Goal: Navigation & Orientation: Find specific page/section

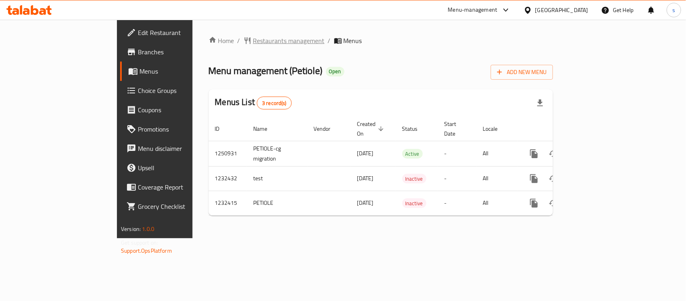
click at [253, 43] on span "Restaurants management" at bounding box center [289, 41] width 72 height 10
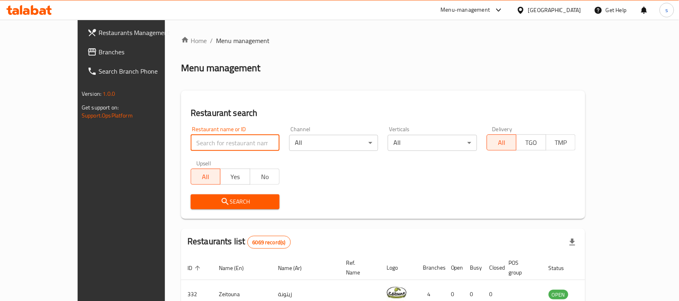
click at [228, 144] on input "search" at bounding box center [235, 143] width 89 height 16
paste input "663304"
type input "663304"
click at [228, 206] on span "Search" at bounding box center [235, 202] width 76 height 10
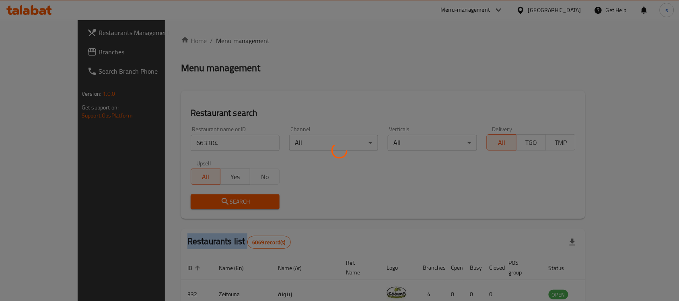
click at [228, 206] on div at bounding box center [339, 150] width 679 height 301
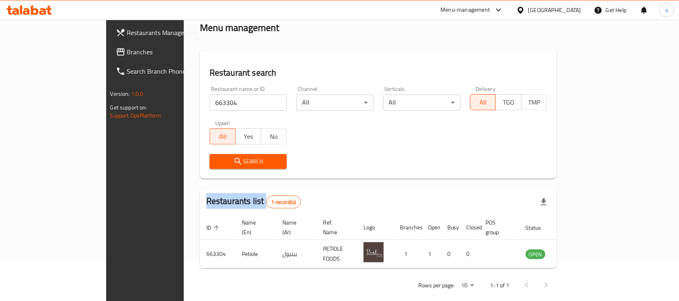
scroll to position [42, 0]
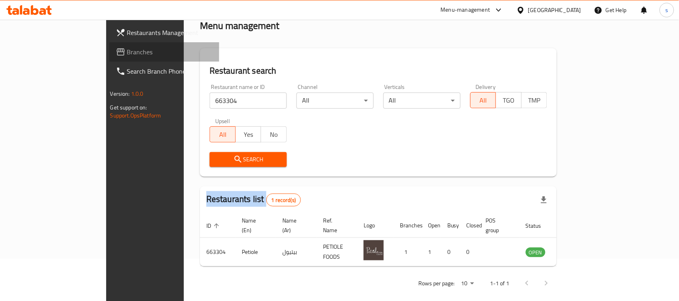
click at [109, 59] on link "Branches" at bounding box center [164, 51] width 110 height 19
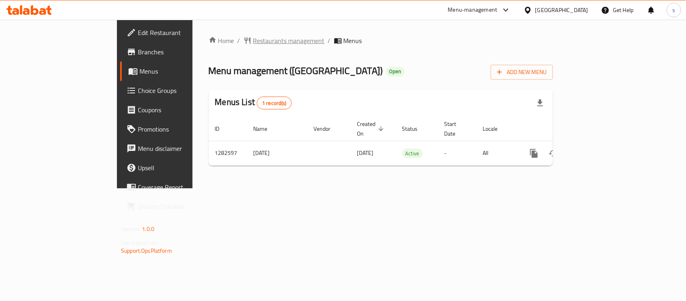
click at [253, 43] on span "Restaurants management" at bounding box center [289, 41] width 72 height 10
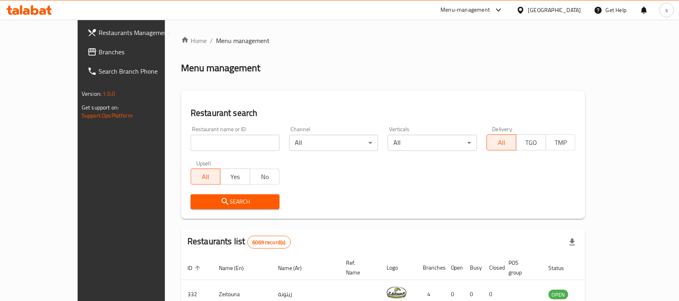
click at [221, 142] on input "search" at bounding box center [235, 143] width 89 height 16
paste input "694897"
type input "694897"
click at [247, 198] on span "Search" at bounding box center [235, 202] width 76 height 10
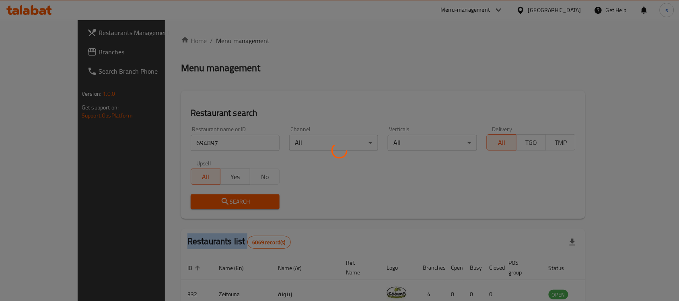
click at [247, 198] on div at bounding box center [339, 150] width 679 height 301
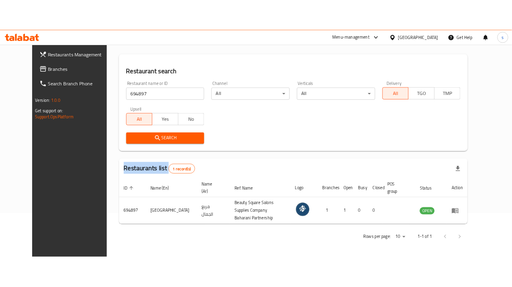
scroll to position [51, 0]
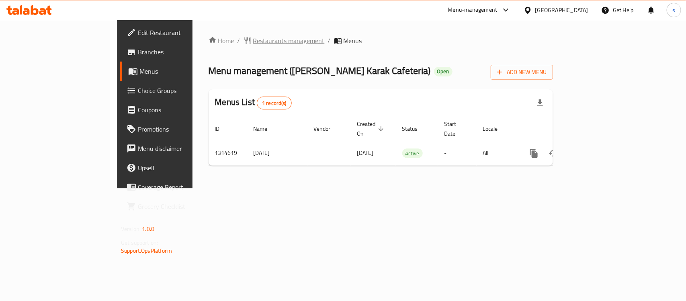
click at [253, 43] on span "Restaurants management" at bounding box center [289, 41] width 72 height 10
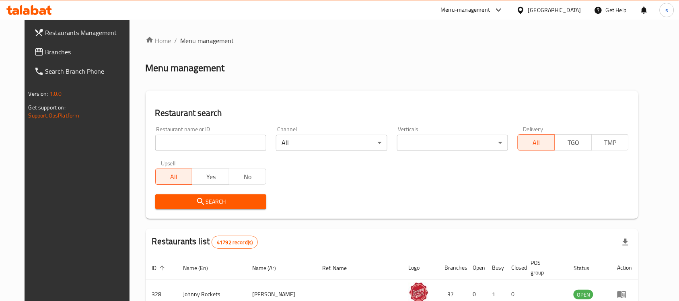
click at [45, 51] on span "Branches" at bounding box center [88, 52] width 86 height 10
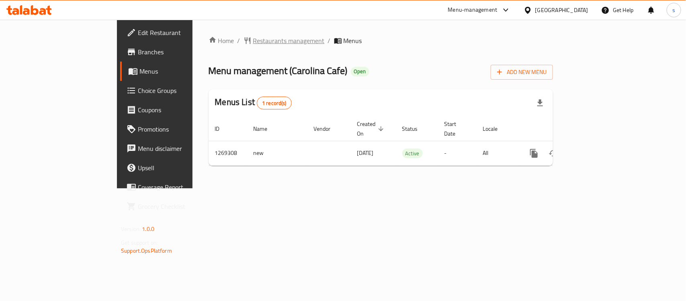
click at [253, 45] on span "Restaurants management" at bounding box center [289, 41] width 72 height 10
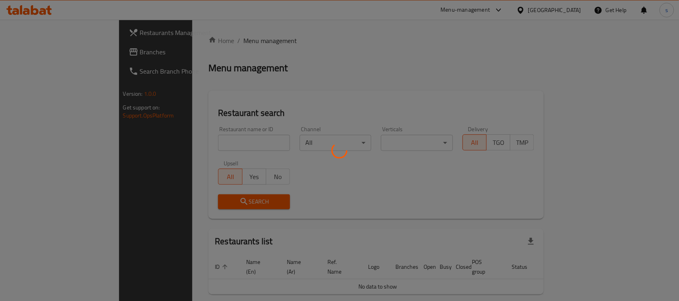
click at [214, 139] on div at bounding box center [339, 150] width 679 height 301
click at [214, 141] on div at bounding box center [339, 150] width 679 height 301
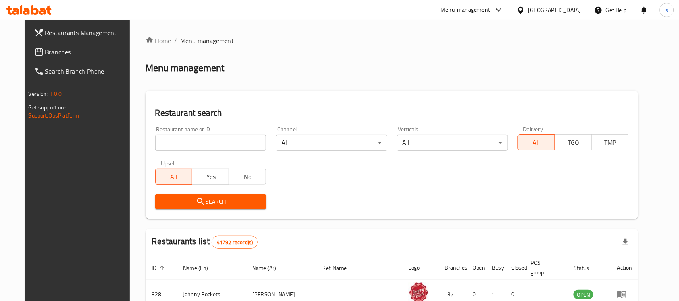
click at [214, 141] on input "search" at bounding box center [210, 143] width 111 height 16
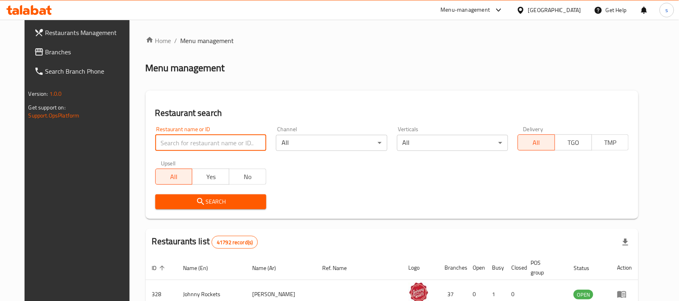
paste input "688566"
type input "688566"
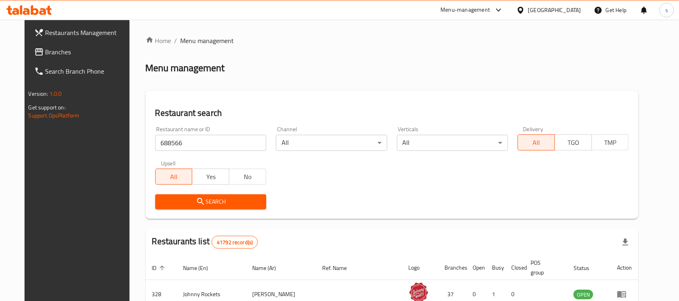
click at [232, 199] on span "Search" at bounding box center [211, 202] width 98 height 10
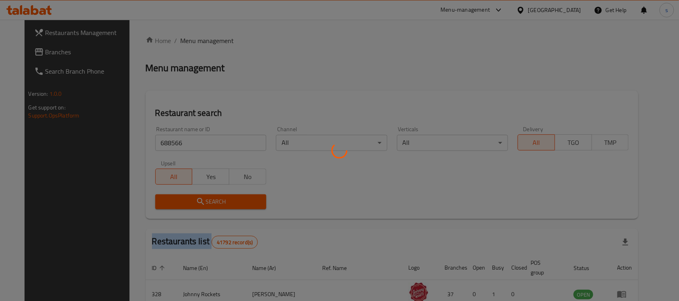
click at [232, 198] on div at bounding box center [339, 150] width 679 height 301
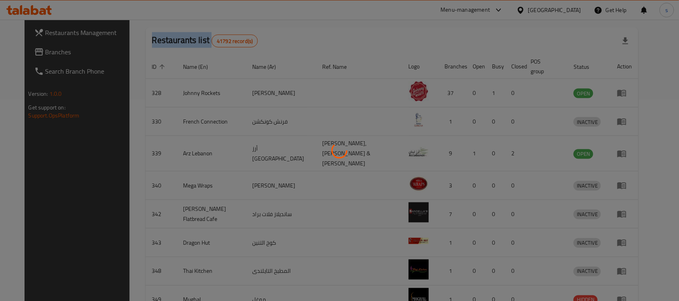
scroll to position [51, 0]
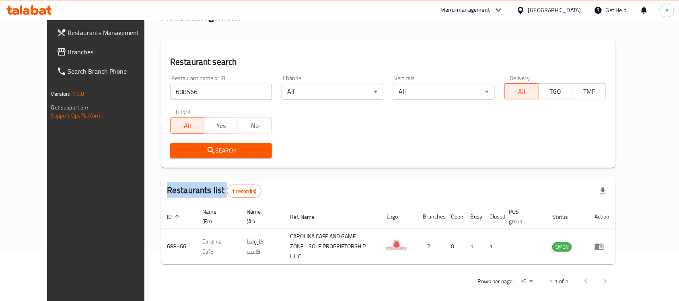
click at [68, 55] on span "Branches" at bounding box center [111, 52] width 86 height 10
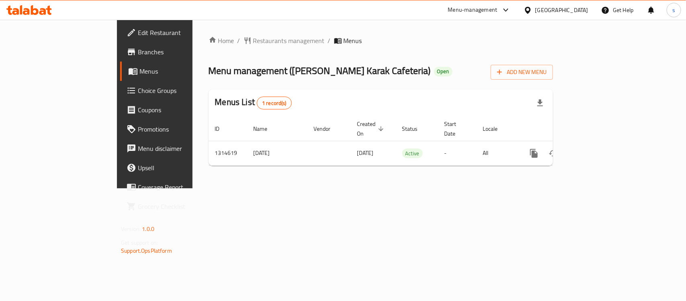
click at [248, 45] on ol "Home / Restaurants management / Menus" at bounding box center [381, 41] width 345 height 10
click at [253, 37] on span "Restaurants management" at bounding box center [289, 41] width 72 height 10
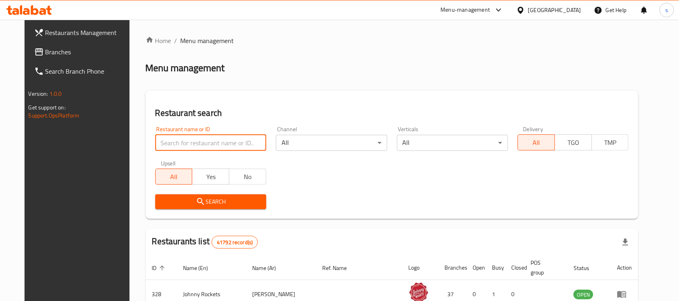
click at [208, 143] on input "search" at bounding box center [210, 143] width 111 height 16
paste input "706995"
type input "706995"
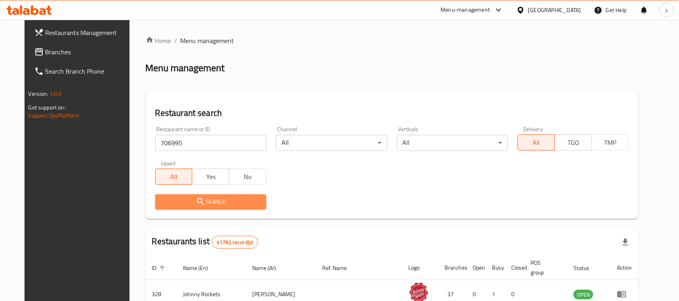
click at [212, 204] on span "Search" at bounding box center [211, 202] width 98 height 10
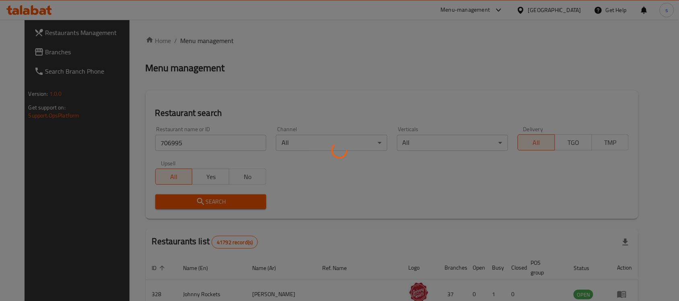
click at [212, 203] on div at bounding box center [339, 150] width 679 height 301
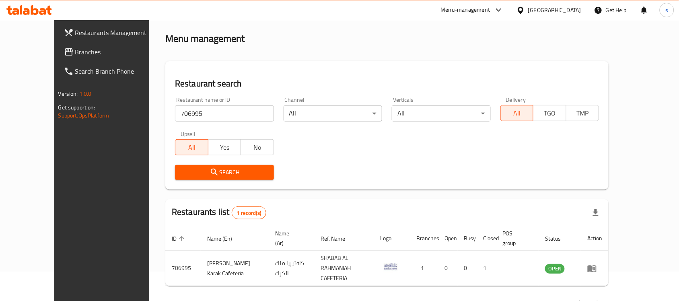
scroll to position [42, 0]
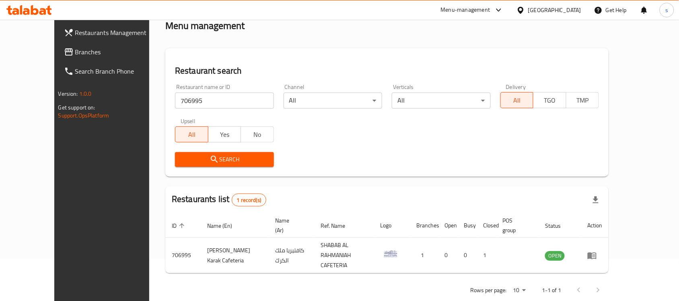
click at [70, 58] on link "Branches" at bounding box center [113, 51] width 110 height 19
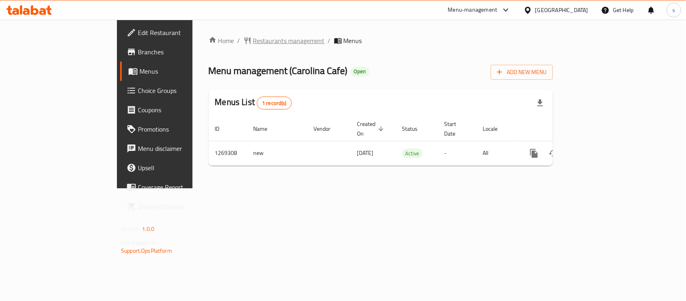
click at [253, 39] on span "Restaurants management" at bounding box center [289, 41] width 72 height 10
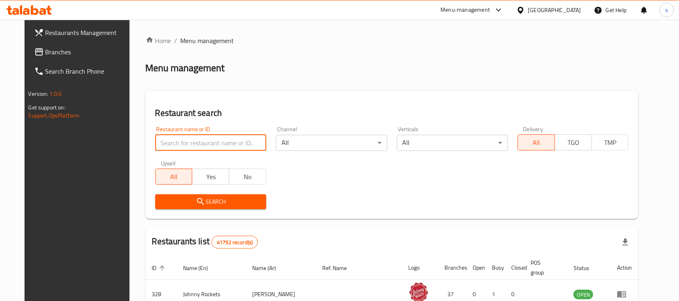
click at [216, 141] on input "search" at bounding box center [210, 143] width 111 height 16
paste input "688566"
type input "688566"
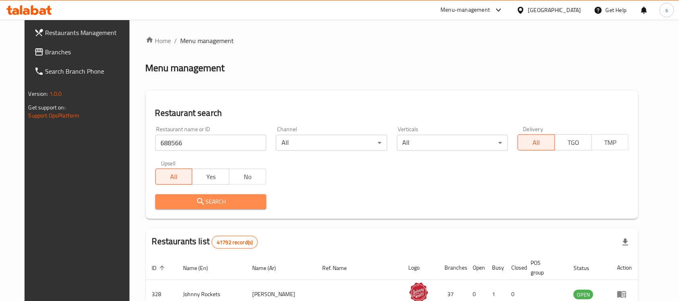
click at [222, 203] on span "Search" at bounding box center [211, 202] width 98 height 10
click at [222, 203] on div at bounding box center [339, 150] width 679 height 301
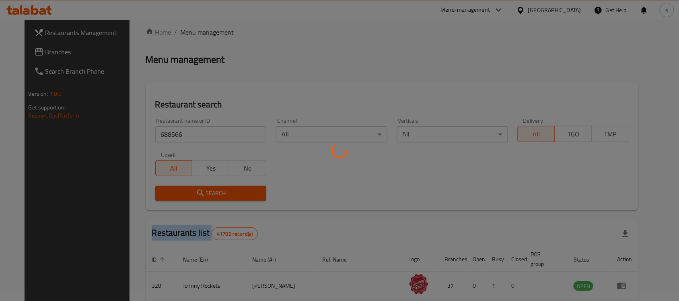
scroll to position [51, 0]
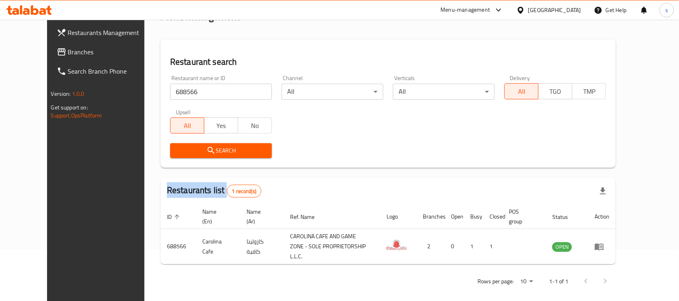
click at [68, 55] on span "Branches" at bounding box center [111, 52] width 86 height 10
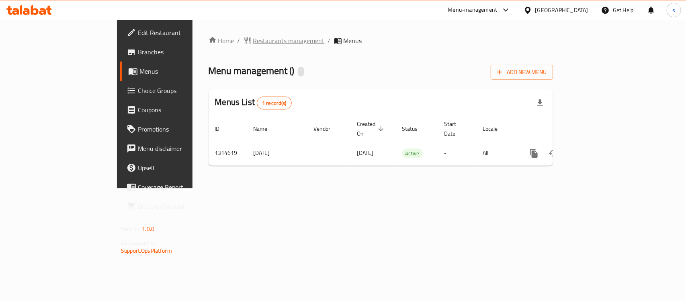
click at [253, 36] on span "Restaurants management" at bounding box center [289, 41] width 72 height 10
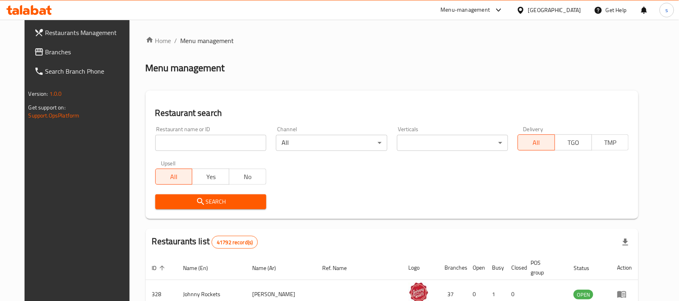
click at [186, 138] on input "search" at bounding box center [210, 143] width 111 height 16
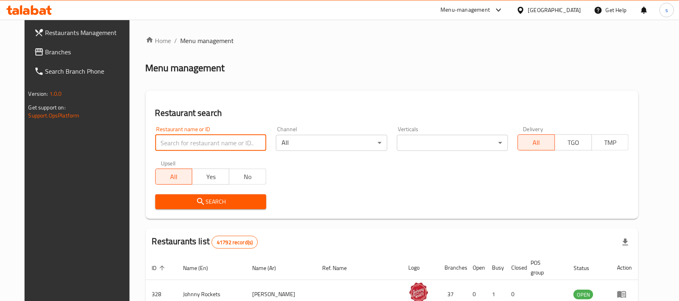
paste input "706995"
type input "706995"
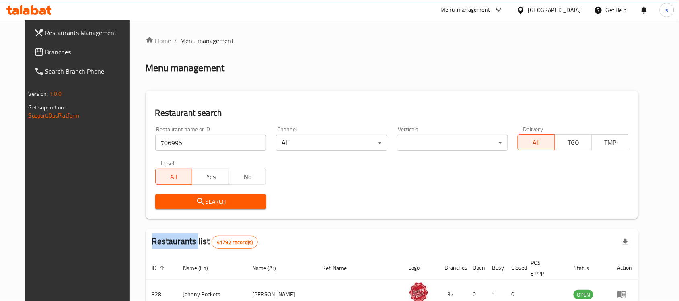
click at [209, 192] on div "Search" at bounding box center [210, 201] width 121 height 25
click at [210, 197] on span "Search" at bounding box center [211, 202] width 98 height 10
click at [210, 196] on div at bounding box center [339, 150] width 679 height 301
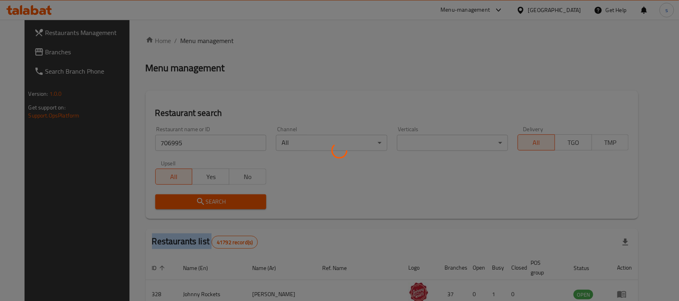
scroll to position [42, 0]
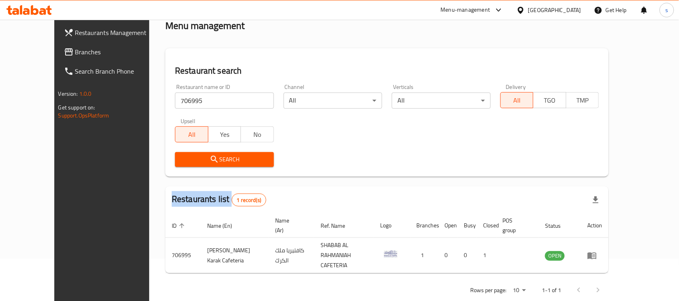
click at [75, 47] on span "Branches" at bounding box center [118, 52] width 86 height 10
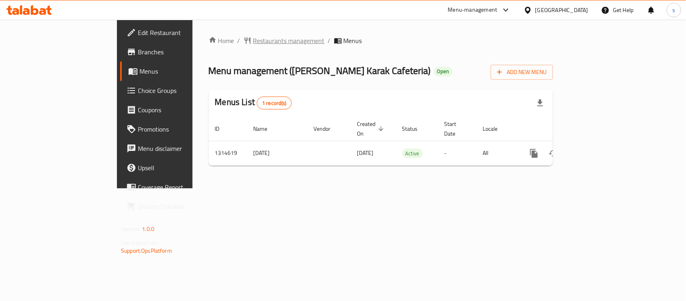
click at [253, 41] on span "Restaurants management" at bounding box center [289, 41] width 72 height 10
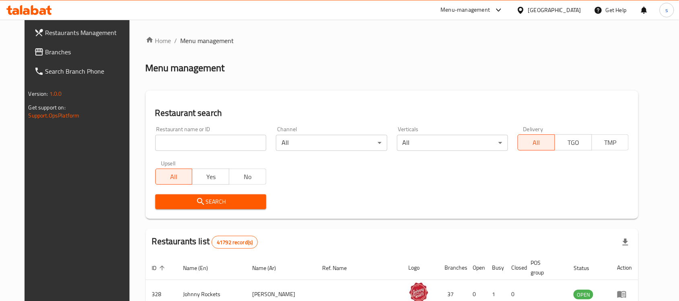
click at [210, 145] on input "search" at bounding box center [210, 143] width 111 height 16
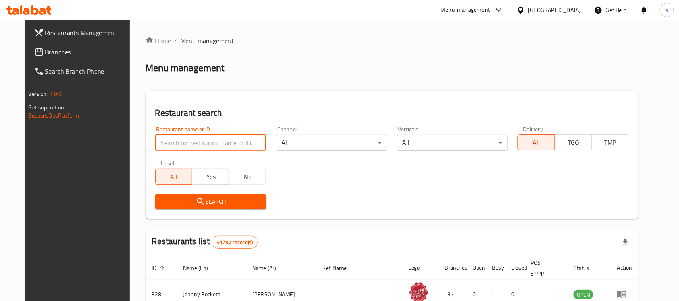
paste input "706995"
type input "706995"
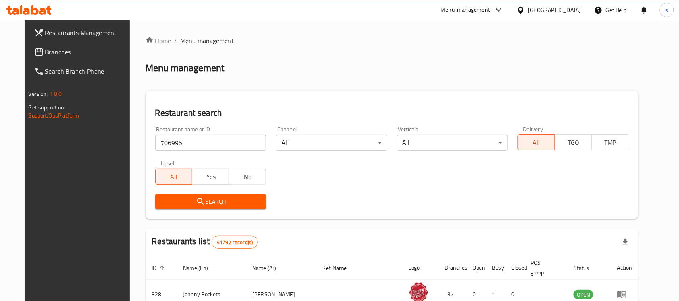
click at [222, 200] on span "Search" at bounding box center [211, 202] width 98 height 10
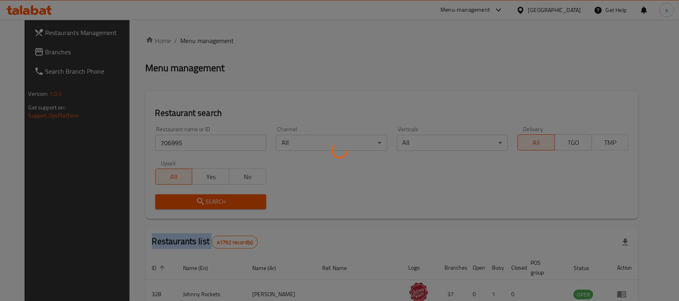
click at [222, 200] on div at bounding box center [339, 150] width 679 height 301
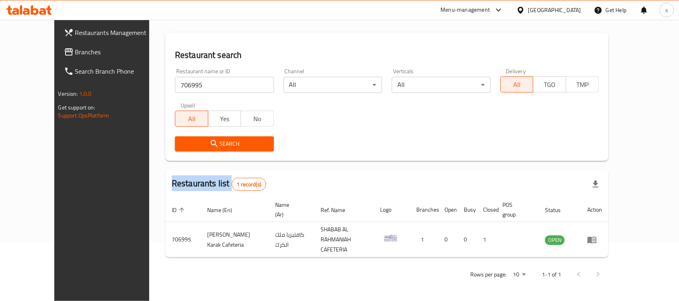
scroll to position [42, 0]
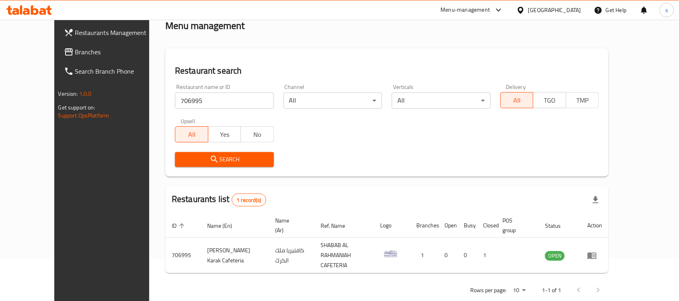
click at [314, 45] on div "Home / Menu management Menu management Restaurant search Restaurant name or ID …" at bounding box center [386, 147] width 443 height 307
click at [75, 51] on span "Branches" at bounding box center [118, 52] width 86 height 10
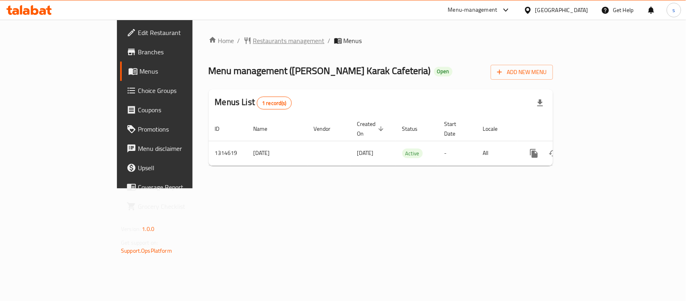
click at [253, 39] on span "Restaurants management" at bounding box center [289, 41] width 72 height 10
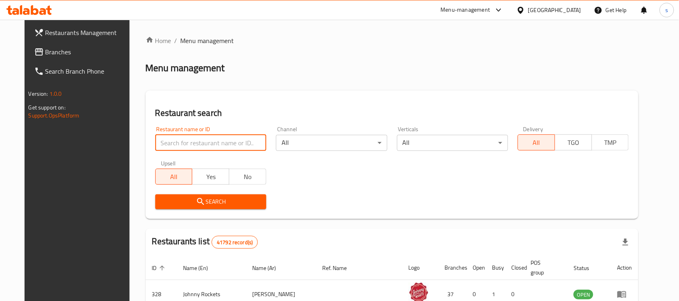
click at [155, 143] on input "search" at bounding box center [210, 143] width 111 height 16
paste input "706995"
type input "706995"
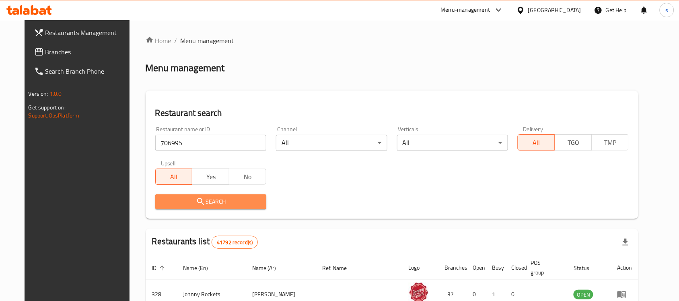
click at [242, 200] on span "Search" at bounding box center [211, 202] width 98 height 10
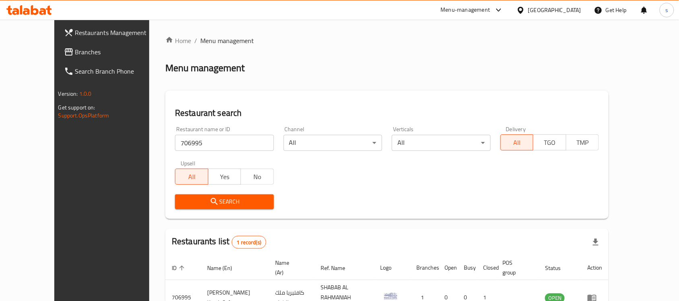
scroll to position [42, 0]
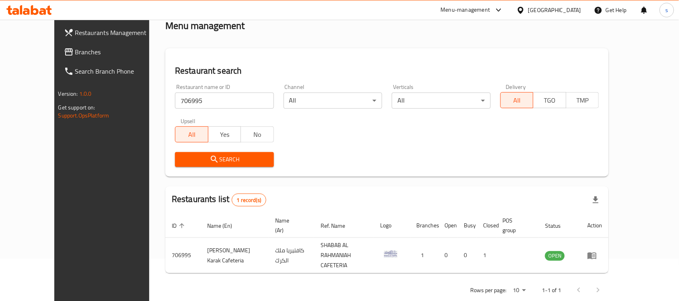
click at [216, 24] on div "Menu management" at bounding box center [386, 25] width 443 height 13
click at [75, 53] on span "Branches" at bounding box center [118, 52] width 86 height 10
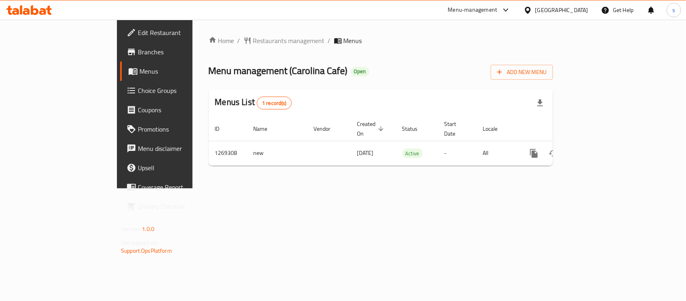
click at [253, 42] on span "Restaurants management" at bounding box center [289, 41] width 72 height 10
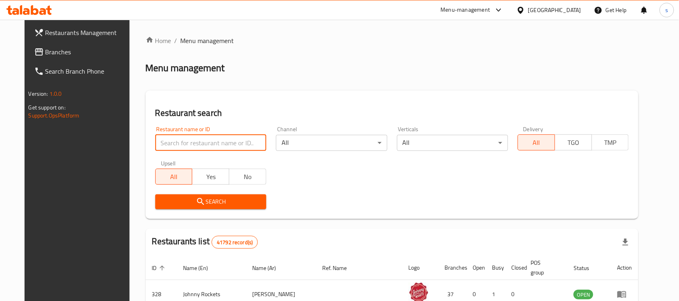
click at [201, 140] on input "search" at bounding box center [210, 143] width 111 height 16
paste input "688566"
type input "688566"
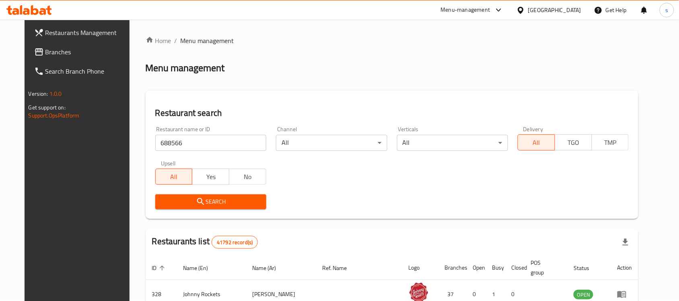
click at [216, 202] on span "Search" at bounding box center [211, 202] width 98 height 10
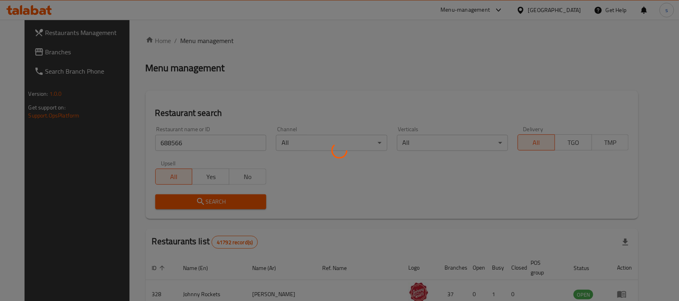
click at [216, 202] on div at bounding box center [339, 150] width 679 height 301
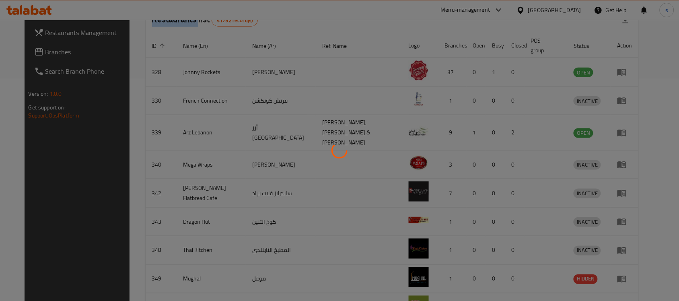
scroll to position [51, 0]
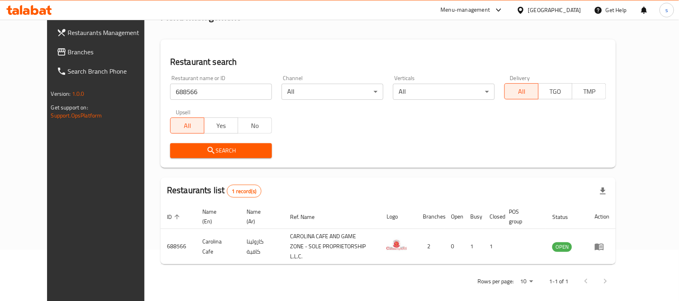
click at [160, 45] on div "Restaurant search Restaurant name or ID 688566 Restaurant name or ID Channel Al…" at bounding box center [387, 103] width 455 height 128
click at [68, 53] on span "Branches" at bounding box center [111, 52] width 86 height 10
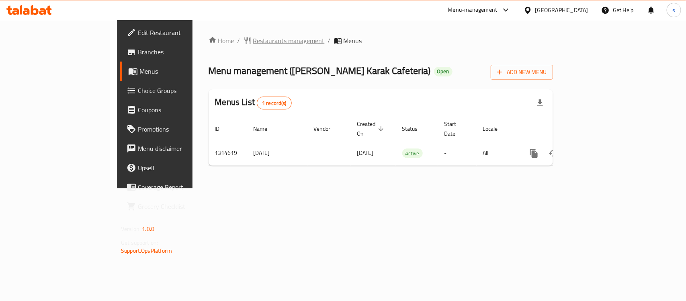
click at [253, 44] on span "Restaurants management" at bounding box center [289, 41] width 72 height 10
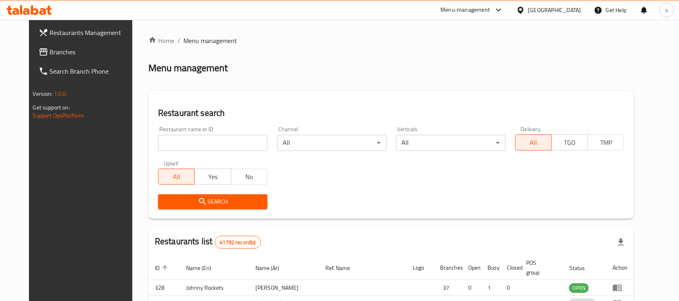
click at [189, 143] on div at bounding box center [339, 150] width 679 height 301
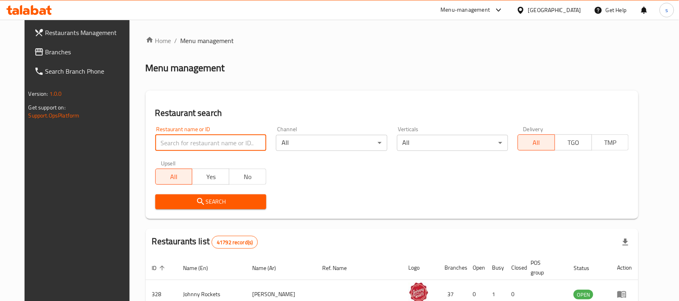
click at [189, 143] on input "search" at bounding box center [210, 143] width 111 height 16
paste input "706995"
type input "706995"
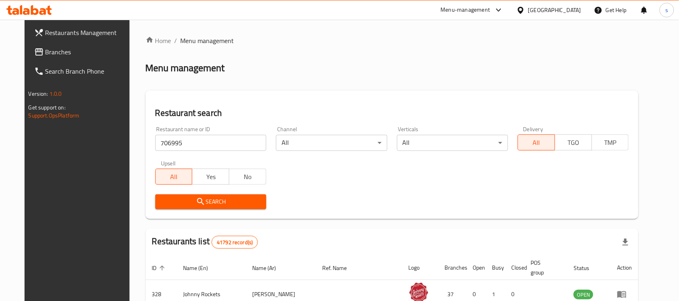
click at [197, 203] on icon "submit" at bounding box center [200, 201] width 7 height 7
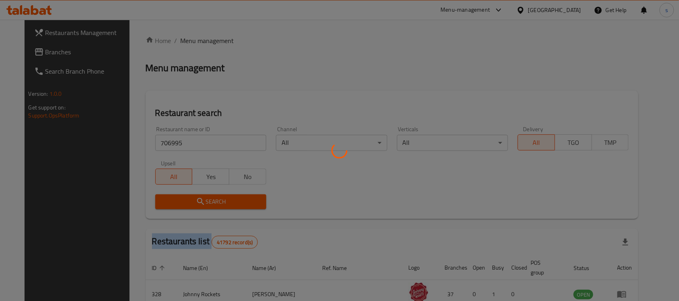
click at [188, 203] on div at bounding box center [339, 150] width 679 height 301
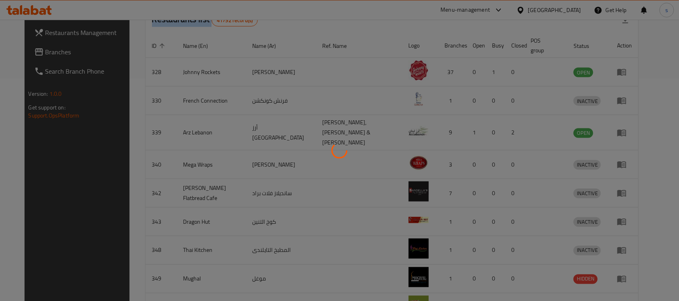
scroll to position [42, 0]
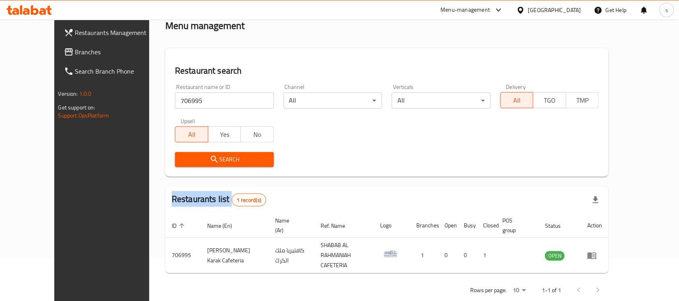
click at [86, 47] on span "Branches" at bounding box center [118, 52] width 86 height 10
click at [75, 49] on span "Branches" at bounding box center [118, 52] width 86 height 10
click at [75, 48] on span "Branches" at bounding box center [118, 52] width 86 height 10
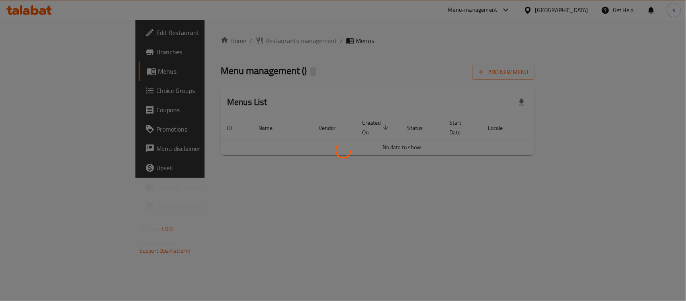
click at [200, 37] on div at bounding box center [343, 150] width 686 height 301
click at [197, 41] on div at bounding box center [343, 150] width 686 height 301
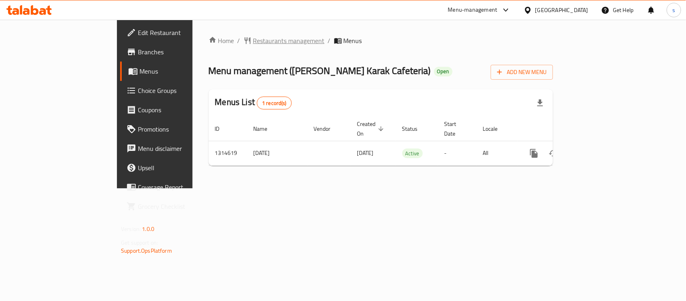
click at [253, 39] on span "Restaurants management" at bounding box center [289, 41] width 72 height 10
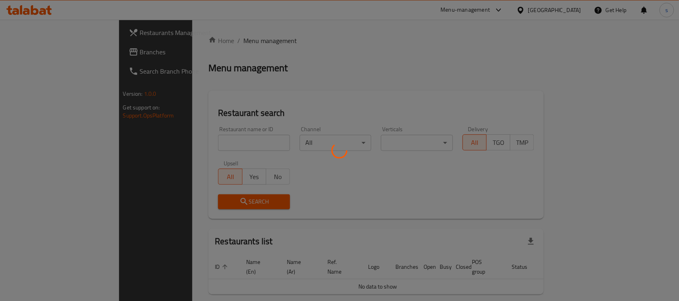
click at [194, 146] on div at bounding box center [339, 150] width 679 height 301
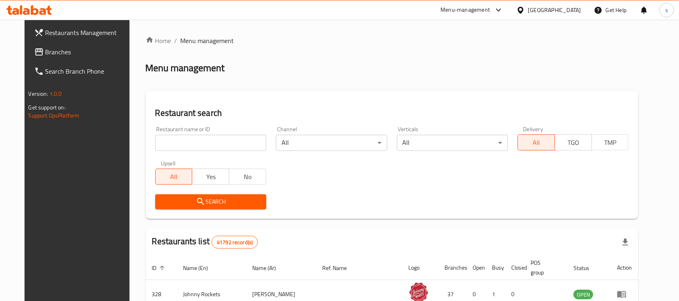
click at [194, 146] on input "search" at bounding box center [210, 143] width 111 height 16
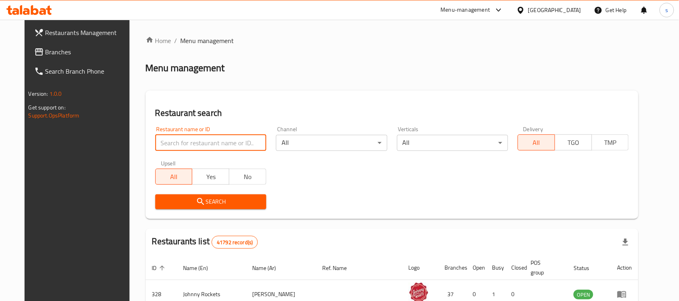
paste input "706995"
type input "706995"
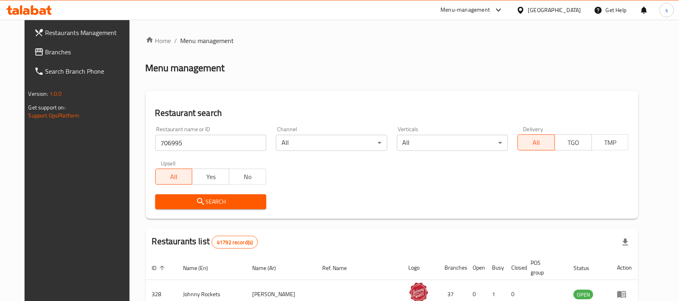
click at [204, 198] on span "Search" at bounding box center [211, 202] width 98 height 10
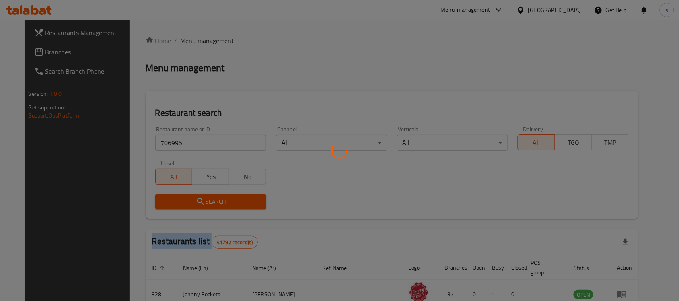
click at [204, 198] on div at bounding box center [339, 150] width 679 height 301
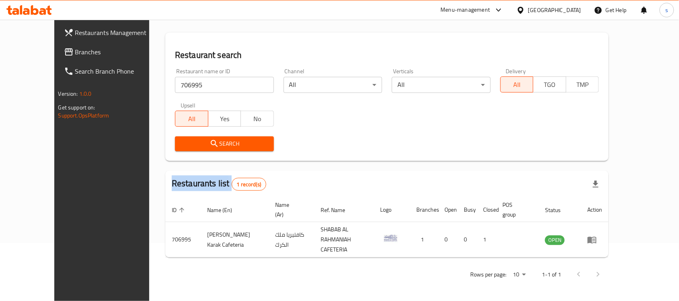
scroll to position [42, 0]
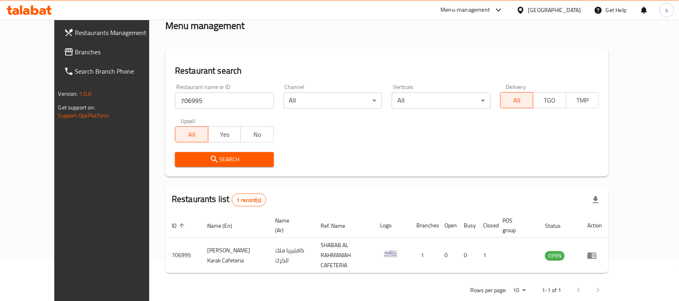
click at [548, 10] on div "[GEOGRAPHIC_DATA]" at bounding box center [554, 10] width 53 height 9
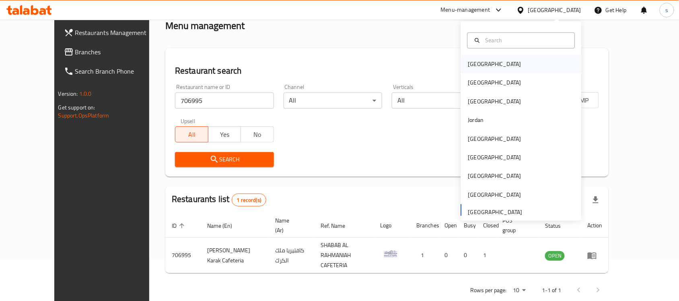
click at [478, 64] on div "Bahrain" at bounding box center [494, 64] width 53 height 9
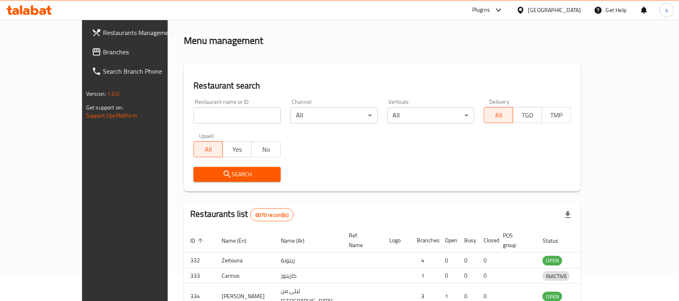
scroll to position [42, 0]
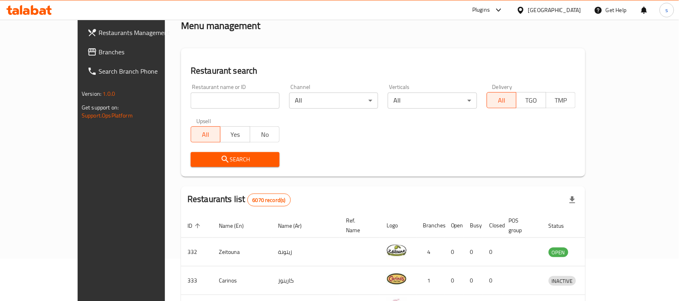
click at [99, 53] on span "Branches" at bounding box center [142, 52] width 86 height 10
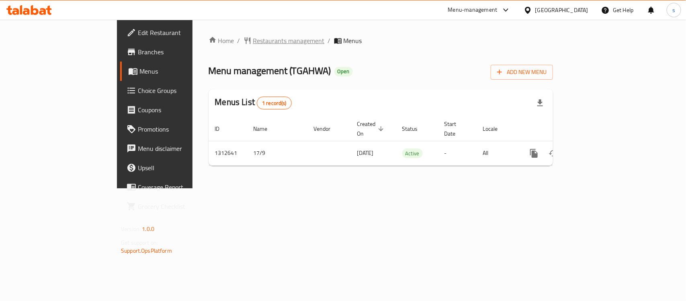
click at [253, 41] on span "Restaurants management" at bounding box center [289, 41] width 72 height 10
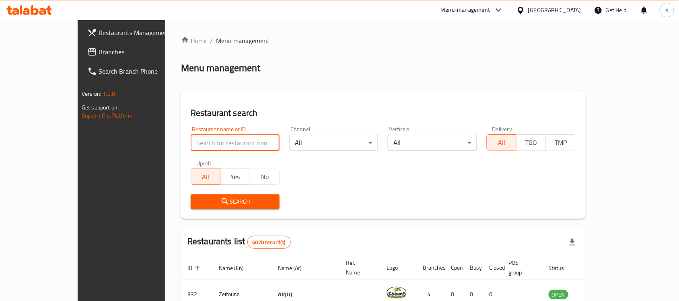
click at [200, 141] on input "search" at bounding box center [235, 143] width 89 height 16
paste input "706127"
type input "706127"
click at [214, 202] on span "Search" at bounding box center [235, 202] width 76 height 10
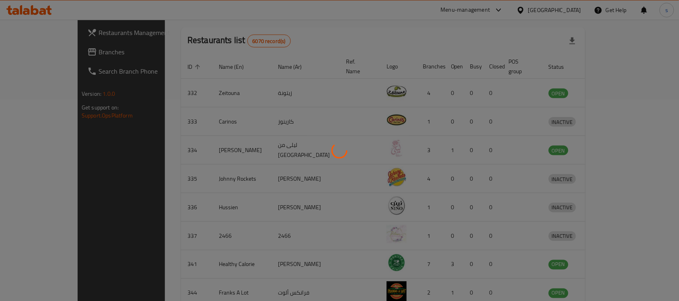
scroll to position [42, 0]
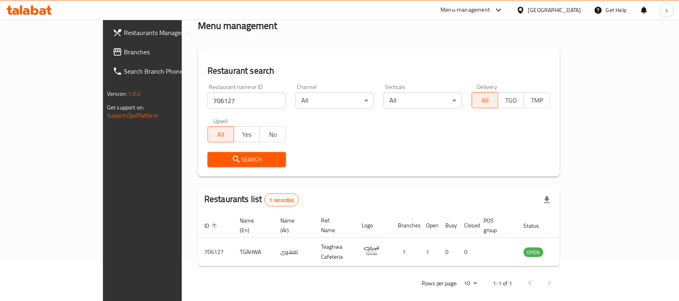
click at [564, 9] on div "[GEOGRAPHIC_DATA]" at bounding box center [554, 10] width 53 height 9
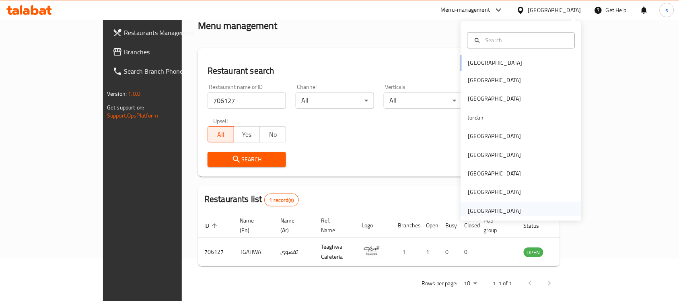
click at [502, 209] on div "[GEOGRAPHIC_DATA]" at bounding box center [494, 210] width 53 height 9
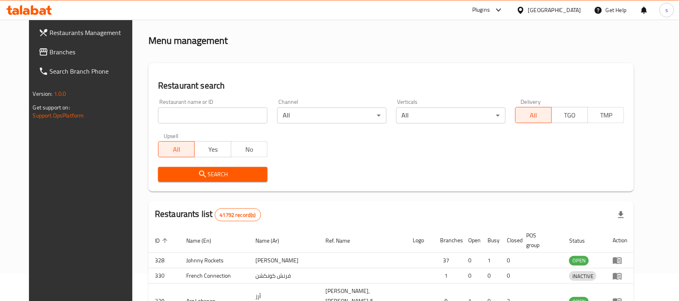
scroll to position [42, 0]
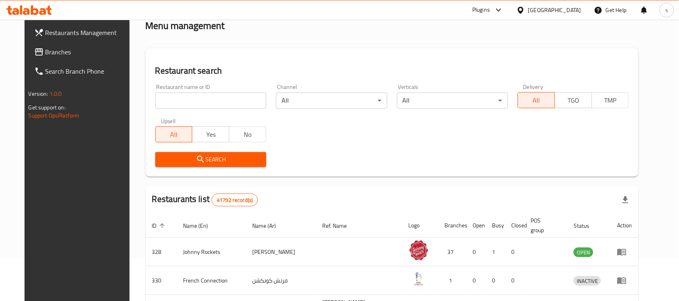
click at [38, 54] on div "Restaurants Management Branches Search Branch Phone Version: 1.0.0 Get support …" at bounding box center [340, 255] width 630 height 557
click at [47, 51] on span "Branches" at bounding box center [88, 52] width 86 height 10
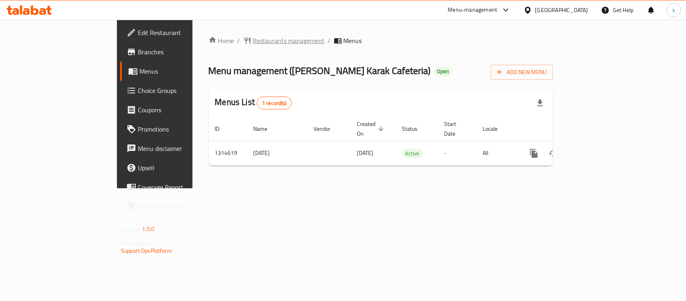
click at [253, 39] on span "Restaurants management" at bounding box center [289, 41] width 72 height 10
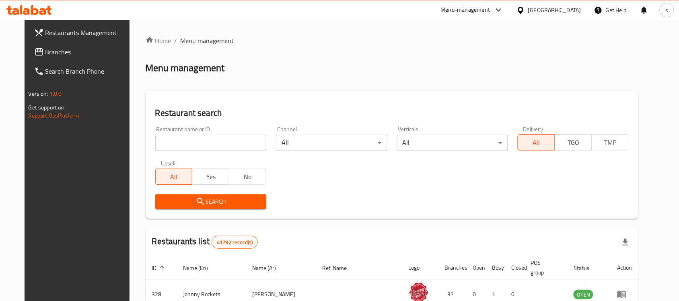
click at [206, 144] on input "search" at bounding box center [210, 143] width 111 height 16
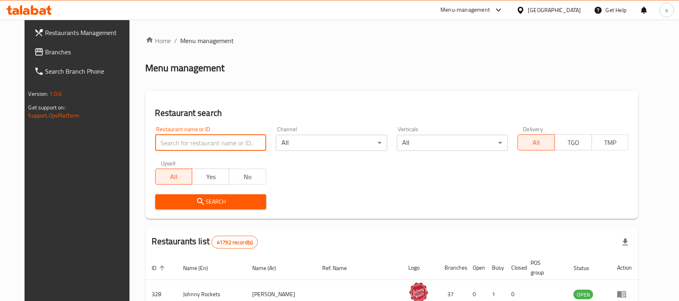
paste input "706995"
type input "706995"
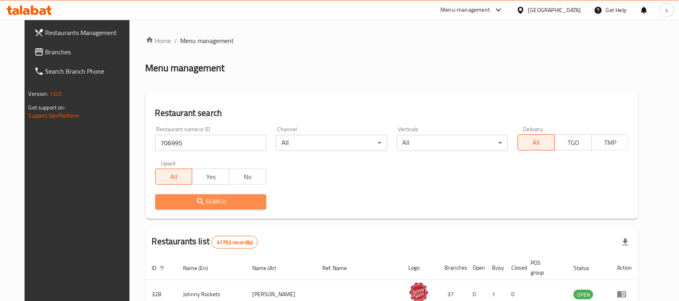
click at [217, 207] on button "Search" at bounding box center [210, 201] width 111 height 15
click at [217, 207] on div at bounding box center [339, 150] width 679 height 301
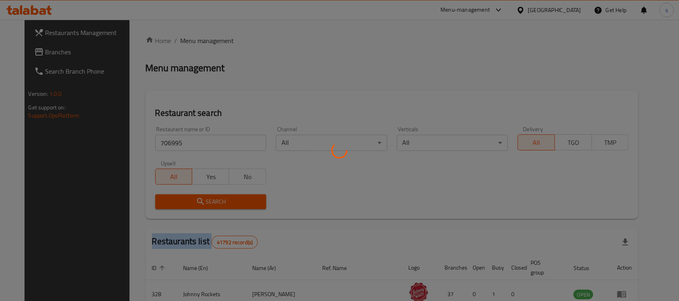
click at [217, 207] on div at bounding box center [339, 150] width 679 height 301
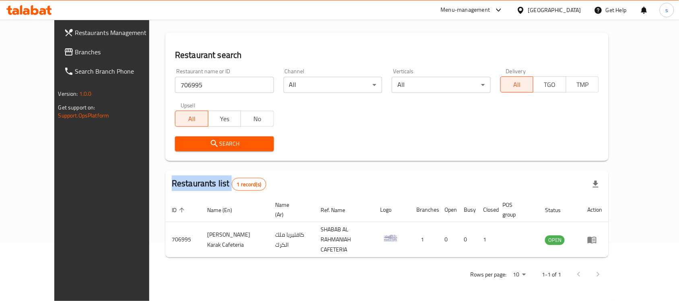
scroll to position [42, 0]
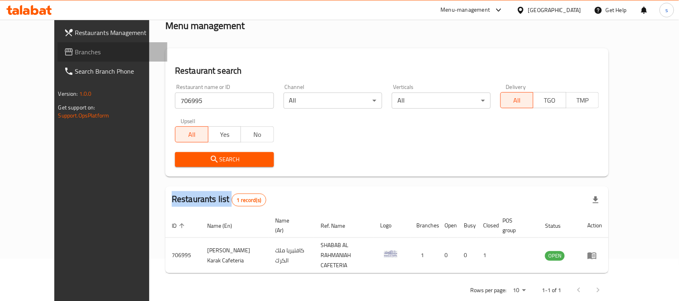
click at [75, 49] on span "Branches" at bounding box center [118, 52] width 86 height 10
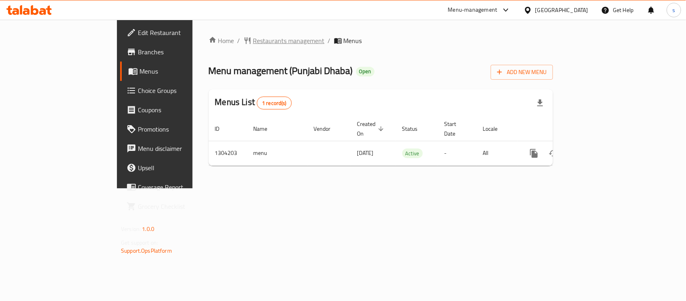
click at [253, 38] on span "Restaurants management" at bounding box center [289, 41] width 72 height 10
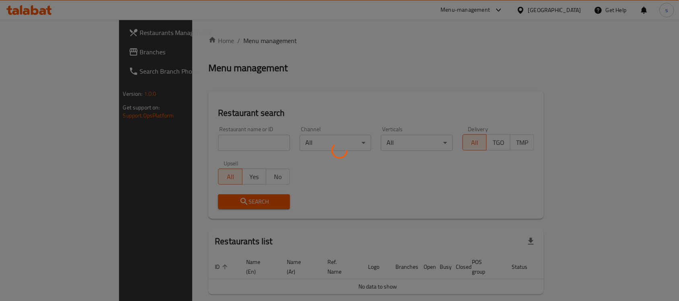
click at [200, 139] on div at bounding box center [339, 150] width 679 height 301
click at [189, 145] on div at bounding box center [339, 150] width 679 height 301
click at [176, 146] on div at bounding box center [339, 150] width 679 height 301
click at [174, 149] on div at bounding box center [339, 150] width 679 height 301
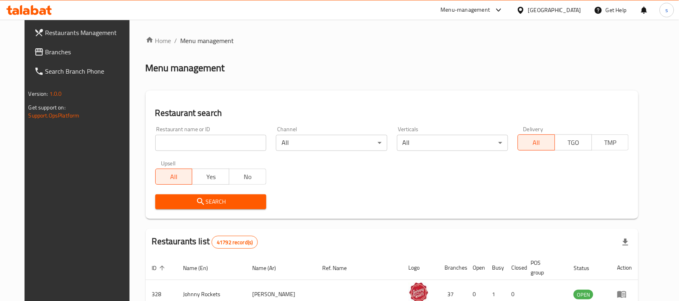
click at [174, 149] on input "search" at bounding box center [210, 143] width 111 height 16
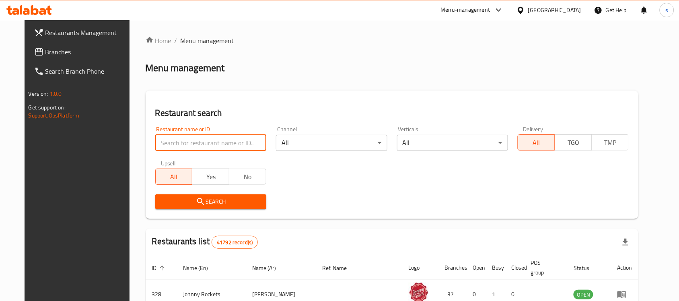
paste input "703121"
type input "703121"
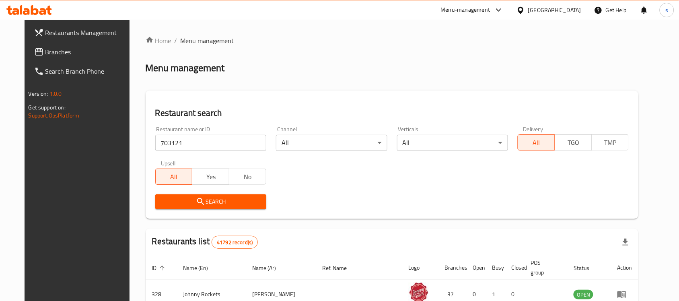
click at [203, 194] on button "Search" at bounding box center [210, 201] width 111 height 15
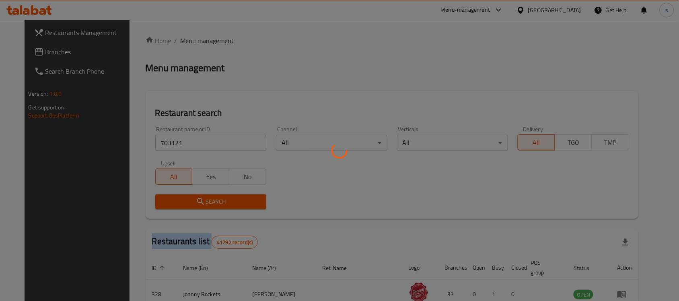
click at [203, 194] on div at bounding box center [339, 150] width 679 height 301
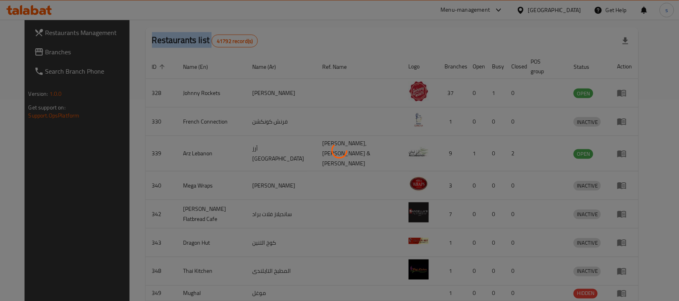
scroll to position [42, 0]
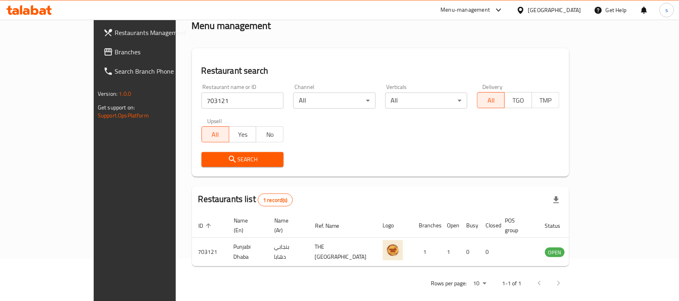
click at [176, 41] on div "Home / Menu management Menu management Restaurant search Restaurant name or ID …" at bounding box center [380, 143] width 409 height 332
click at [115, 53] on span "Branches" at bounding box center [158, 52] width 86 height 10
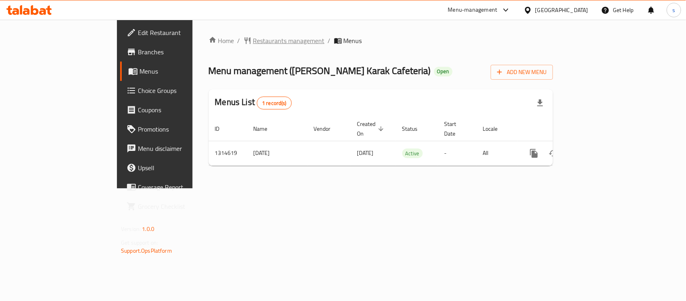
click at [253, 36] on span "Restaurants management" at bounding box center [289, 41] width 72 height 10
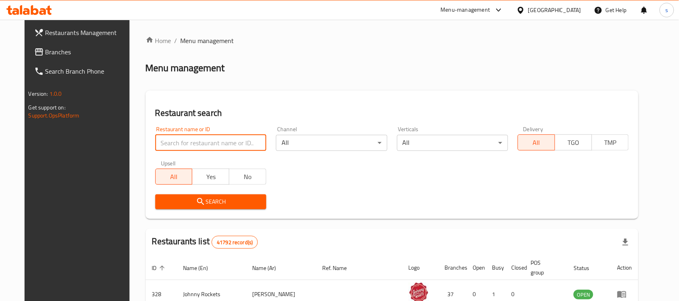
click at [222, 147] on input "search" at bounding box center [210, 143] width 111 height 16
paste input "706995"
type input "706995"
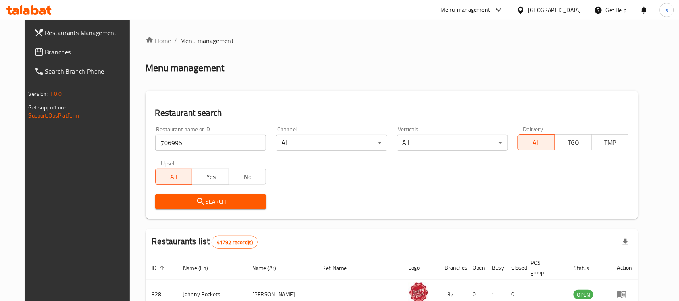
click at [218, 205] on span "Search" at bounding box center [211, 202] width 98 height 10
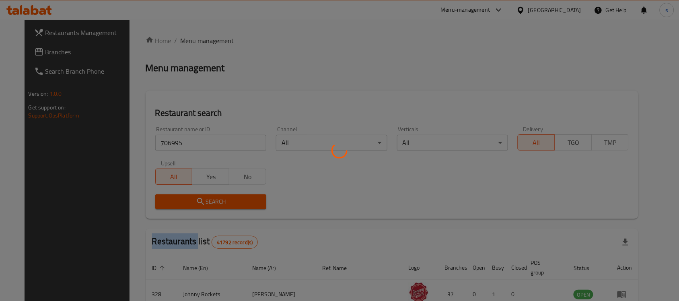
click at [218, 205] on div at bounding box center [339, 150] width 679 height 301
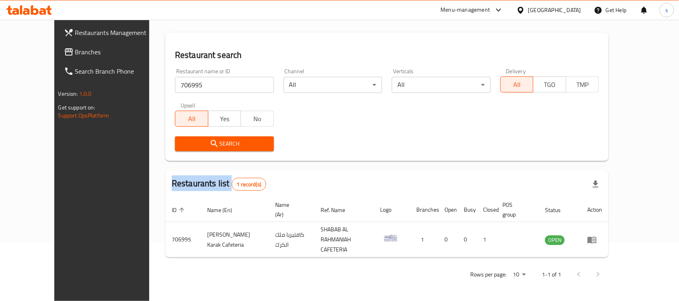
scroll to position [42, 0]
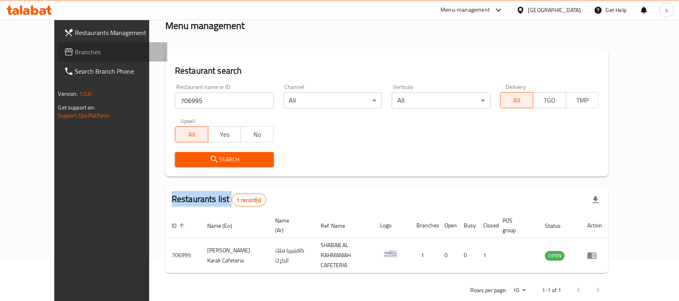
click at [58, 44] on link "Branches" at bounding box center [113, 51] width 110 height 19
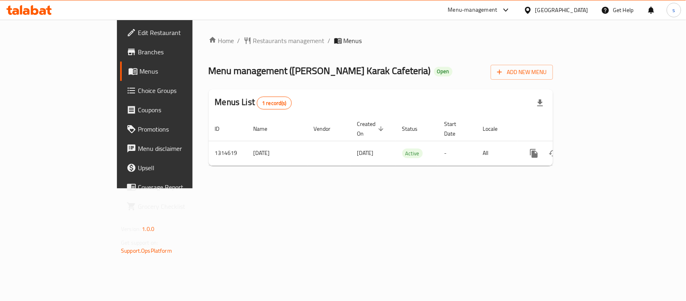
click at [190, 37] on div at bounding box center [343, 150] width 686 height 301
click at [253, 37] on span "Restaurants management" at bounding box center [289, 41] width 72 height 10
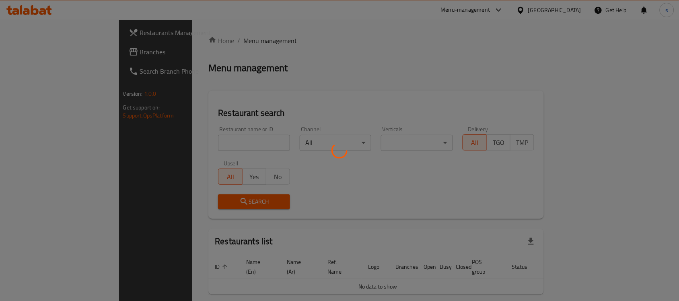
click at [169, 142] on div at bounding box center [339, 150] width 679 height 301
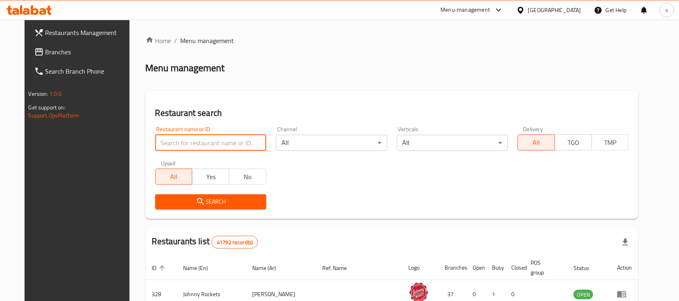
click at [165, 147] on input "search" at bounding box center [210, 143] width 111 height 16
paste input "706995"
type input "706995"
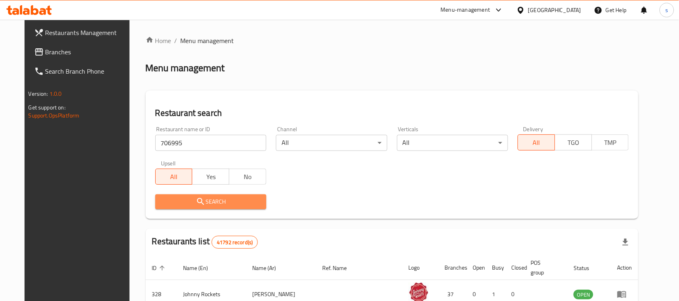
click at [188, 196] on button "Search" at bounding box center [210, 201] width 111 height 15
click at [188, 196] on div at bounding box center [339, 150] width 679 height 301
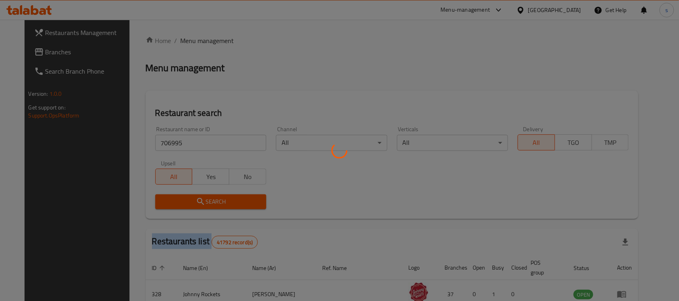
click at [188, 196] on div at bounding box center [339, 150] width 679 height 301
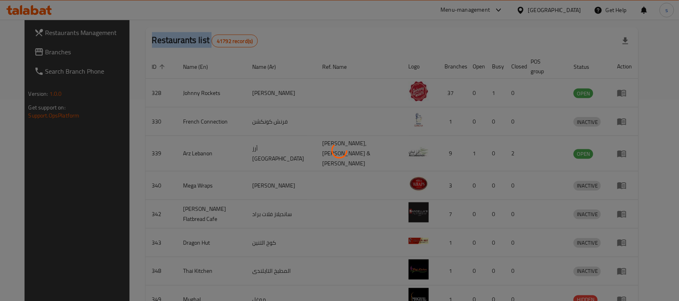
scroll to position [42, 0]
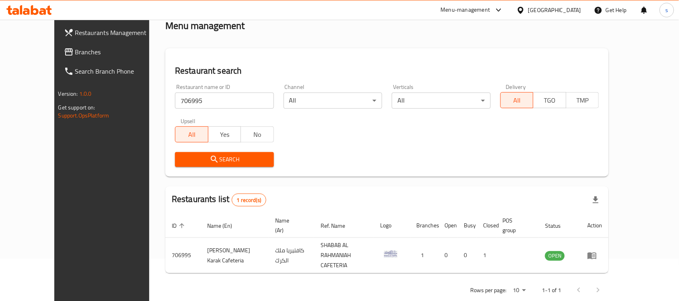
click at [58, 9] on div at bounding box center [29, 10] width 58 height 16
click at [70, 57] on link "Branches" at bounding box center [113, 51] width 110 height 19
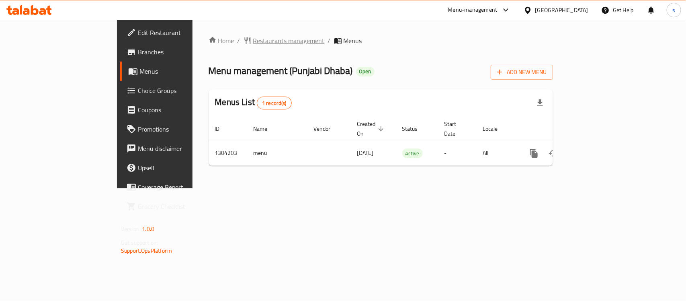
click at [253, 44] on span "Restaurants management" at bounding box center [289, 41] width 72 height 10
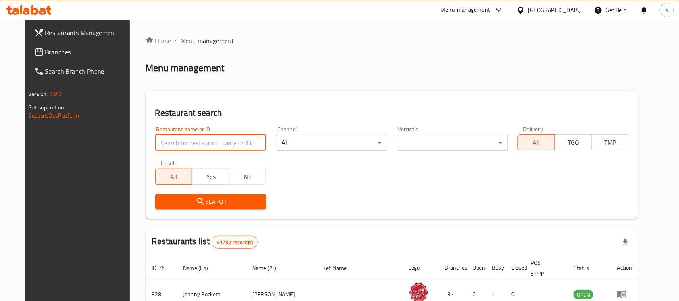
click at [181, 143] on input "search" at bounding box center [210, 143] width 111 height 16
paste input "703121"
type input "703121"
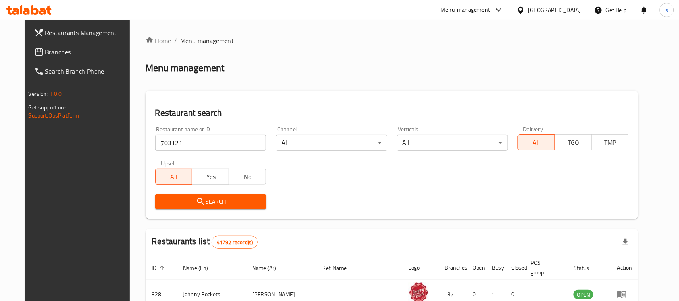
click at [194, 207] on button "Search" at bounding box center [210, 201] width 111 height 15
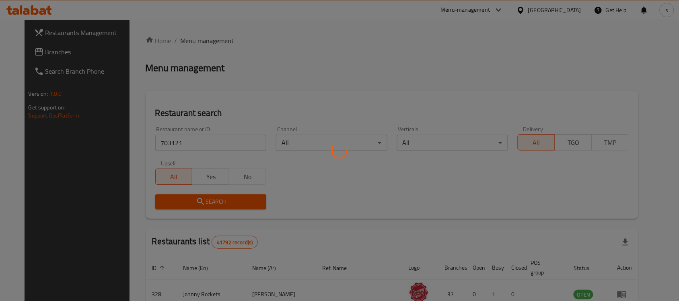
click at [194, 207] on div at bounding box center [339, 150] width 679 height 301
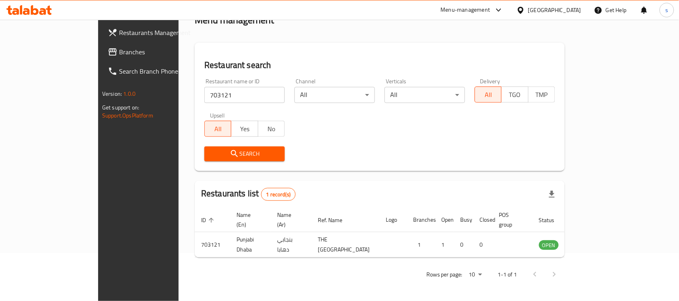
scroll to position [42, 0]
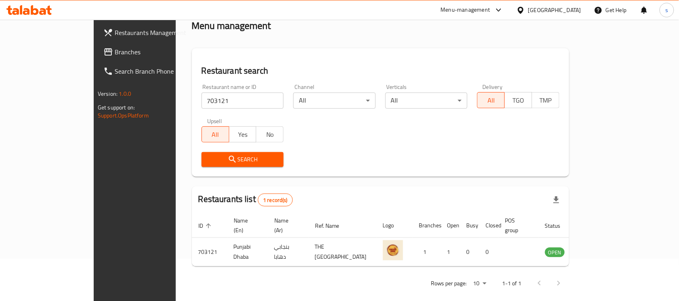
click at [125, 1] on div "Menu-management [GEOGRAPHIC_DATA] Get Help s" at bounding box center [339, 9] width 679 height 19
click at [115, 55] on span "Branches" at bounding box center [158, 52] width 86 height 10
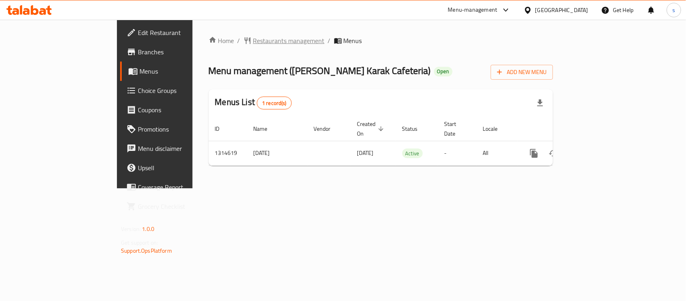
click at [253, 43] on span "Restaurants management" at bounding box center [289, 41] width 72 height 10
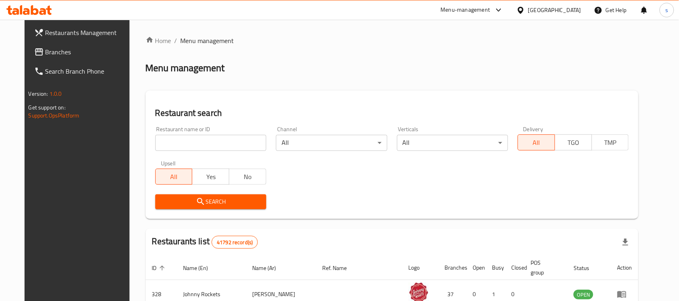
click at [174, 141] on div "Home / Menu management Menu management Restaurant search Restaurant name or ID …" at bounding box center [392, 283] width 493 height 495
click at [174, 141] on input "search" at bounding box center [210, 143] width 111 height 16
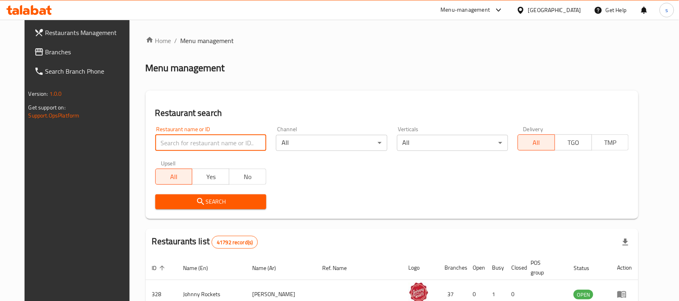
paste input "706995"
type input "706995"
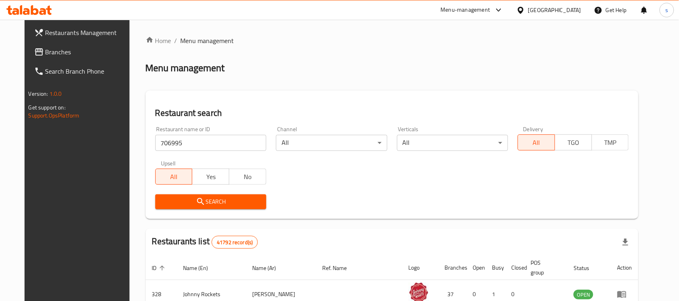
click at [185, 208] on button "Search" at bounding box center [210, 201] width 111 height 15
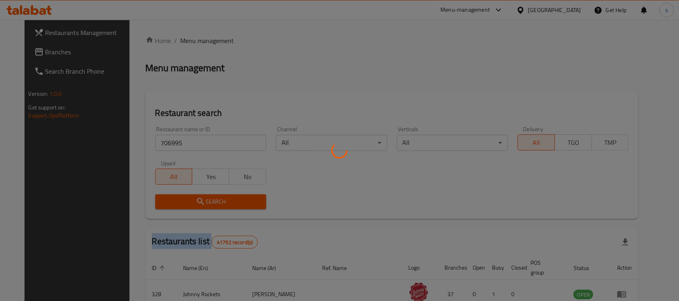
click at [185, 208] on div at bounding box center [339, 150] width 679 height 301
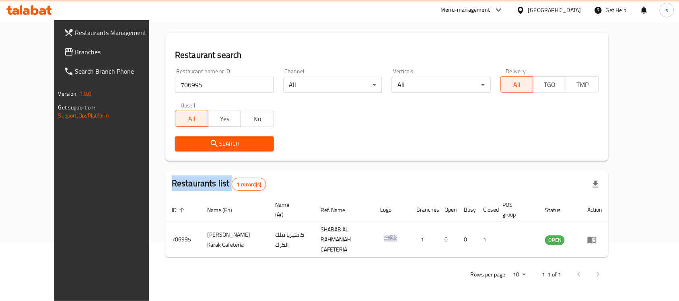
scroll to position [42, 0]
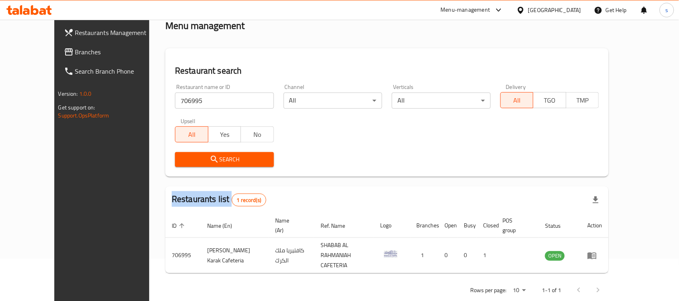
click at [67, 58] on link "Branches" at bounding box center [113, 51] width 110 height 19
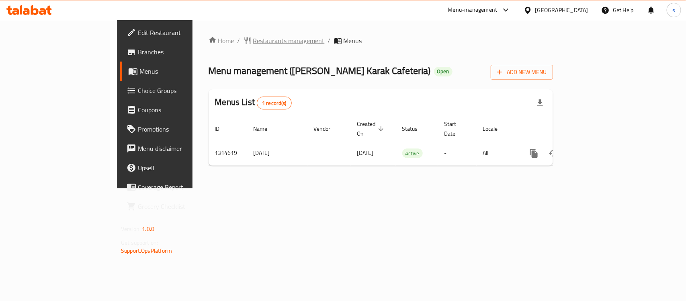
click at [253, 37] on span "Restaurants management" at bounding box center [289, 41] width 72 height 10
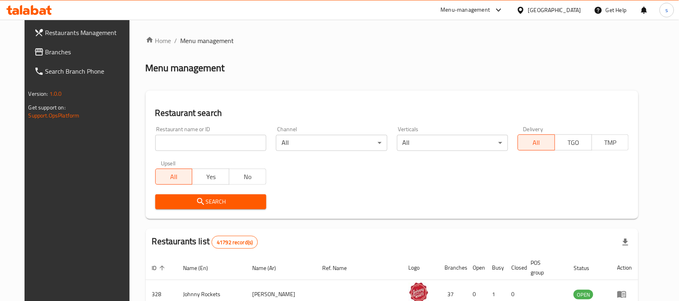
click at [171, 146] on input "search" at bounding box center [210, 143] width 111 height 16
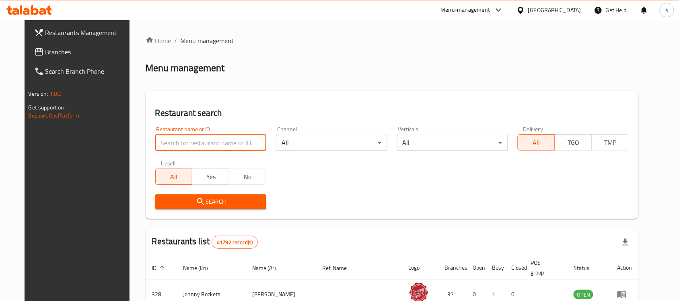
paste input "706995"
type input "706995"
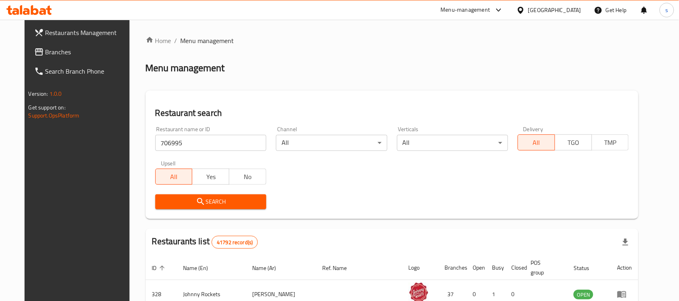
click at [178, 201] on span "Search" at bounding box center [211, 202] width 98 height 10
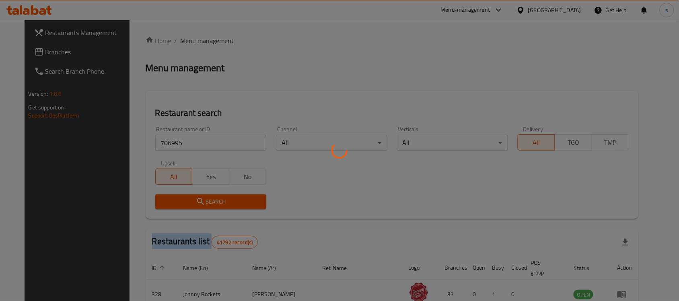
click at [178, 201] on div at bounding box center [339, 150] width 679 height 301
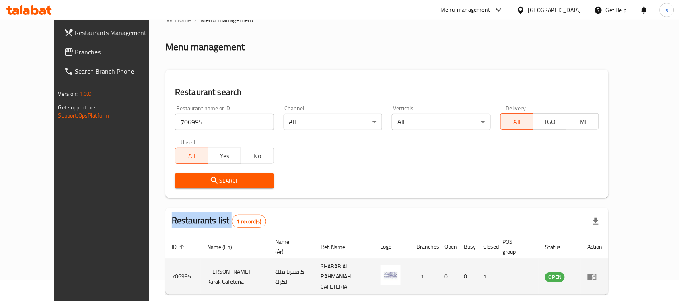
scroll to position [42, 0]
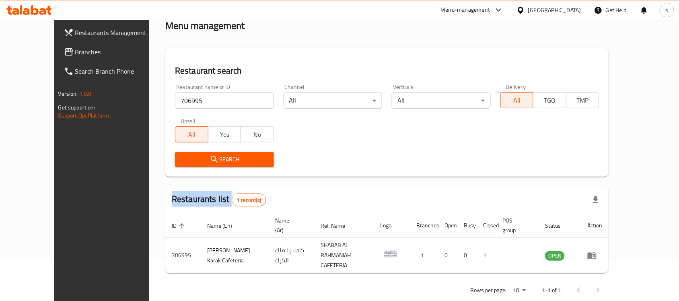
click at [58, 59] on link "Branches" at bounding box center [113, 51] width 110 height 19
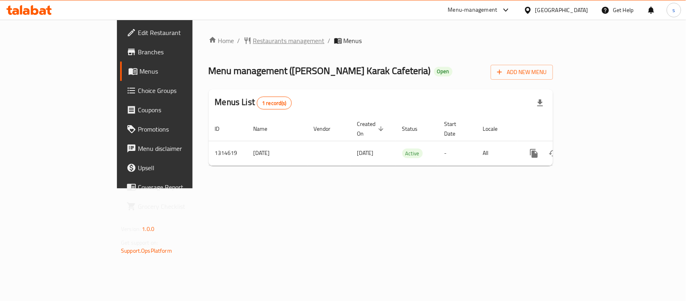
click at [253, 37] on span "Restaurants management" at bounding box center [289, 41] width 72 height 10
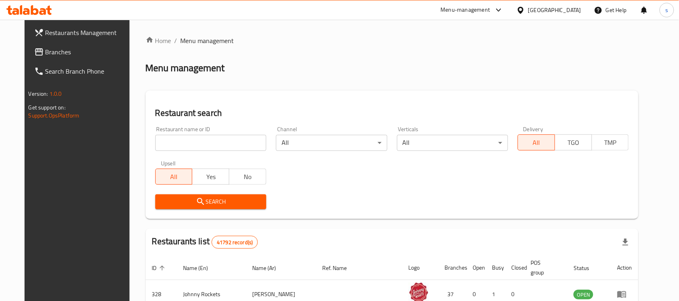
click at [200, 145] on input "search" at bounding box center [210, 143] width 111 height 16
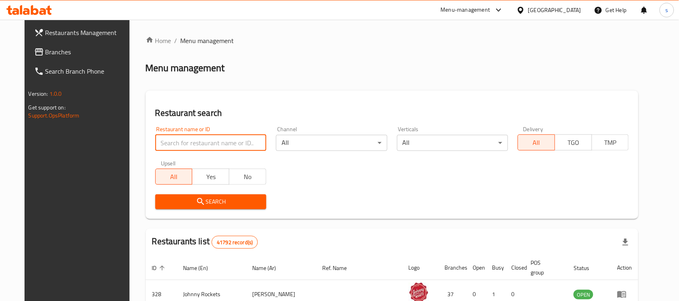
paste input "706995"
type input "706995"
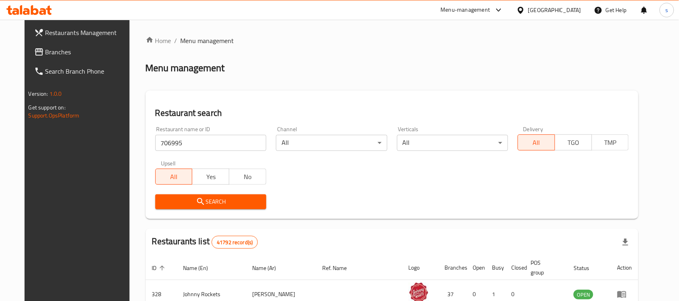
click at [210, 201] on span "Search" at bounding box center [211, 202] width 98 height 10
click at [210, 201] on div at bounding box center [339, 150] width 679 height 301
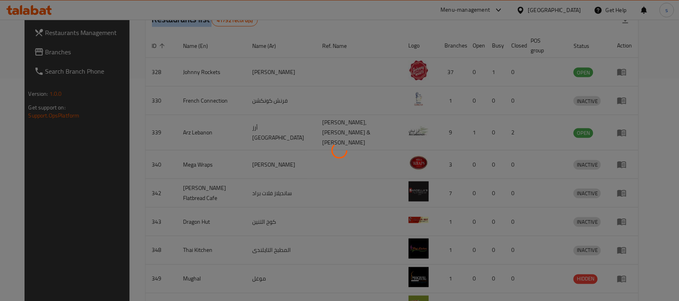
scroll to position [42, 0]
